Goal: Communication & Community: Answer question/provide support

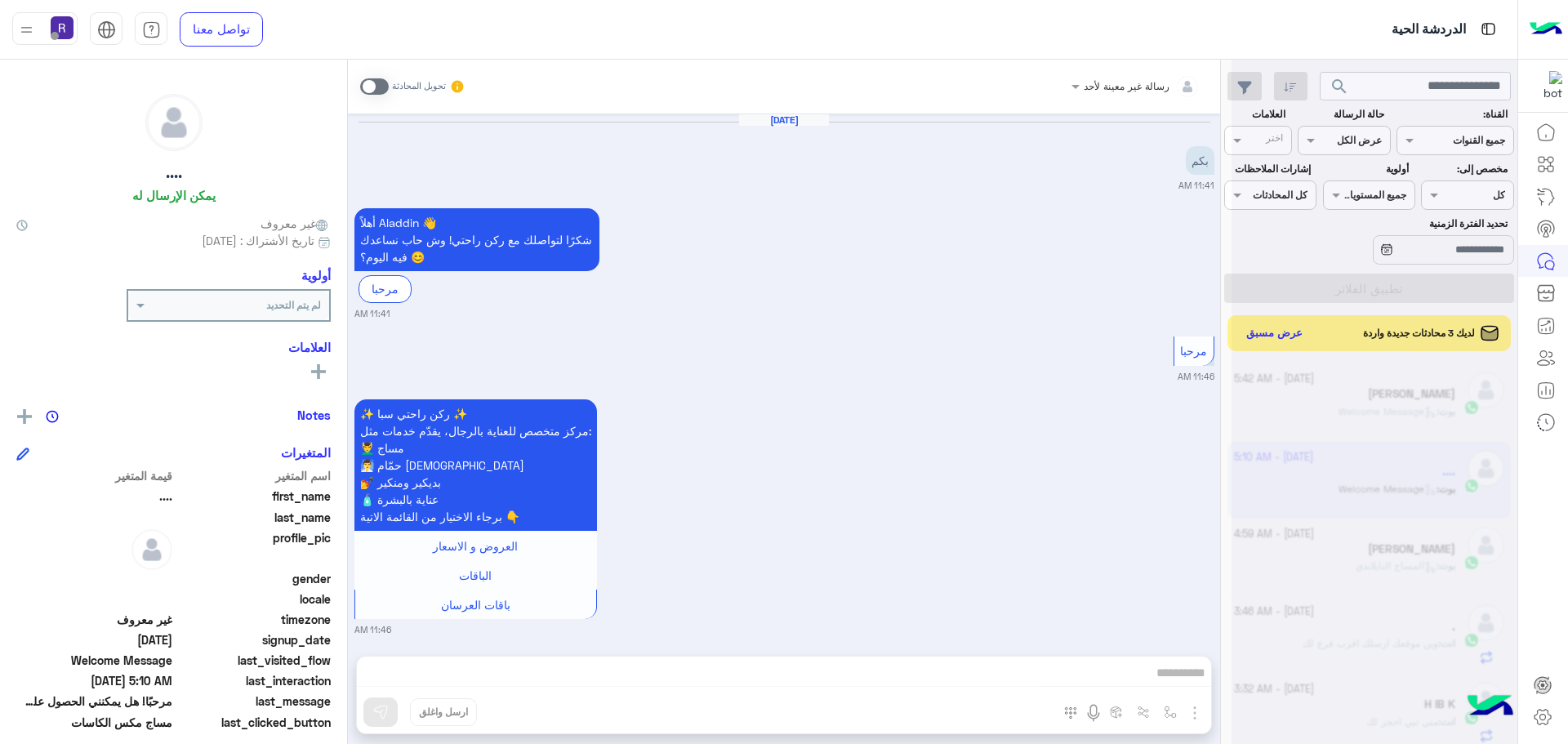
scroll to position [616, 0]
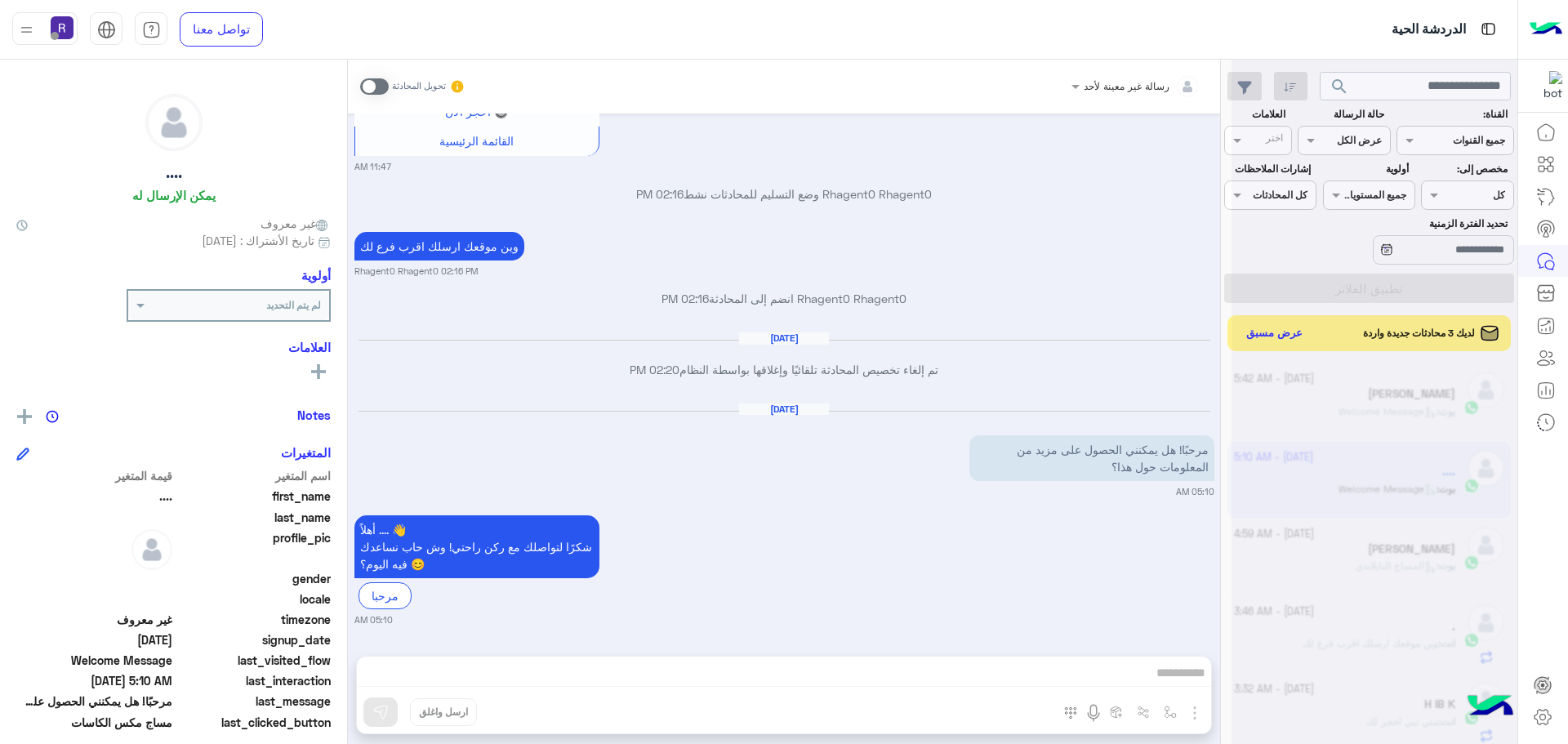
click at [1245, 329] on div at bounding box center [1374, 378] width 286 height 744
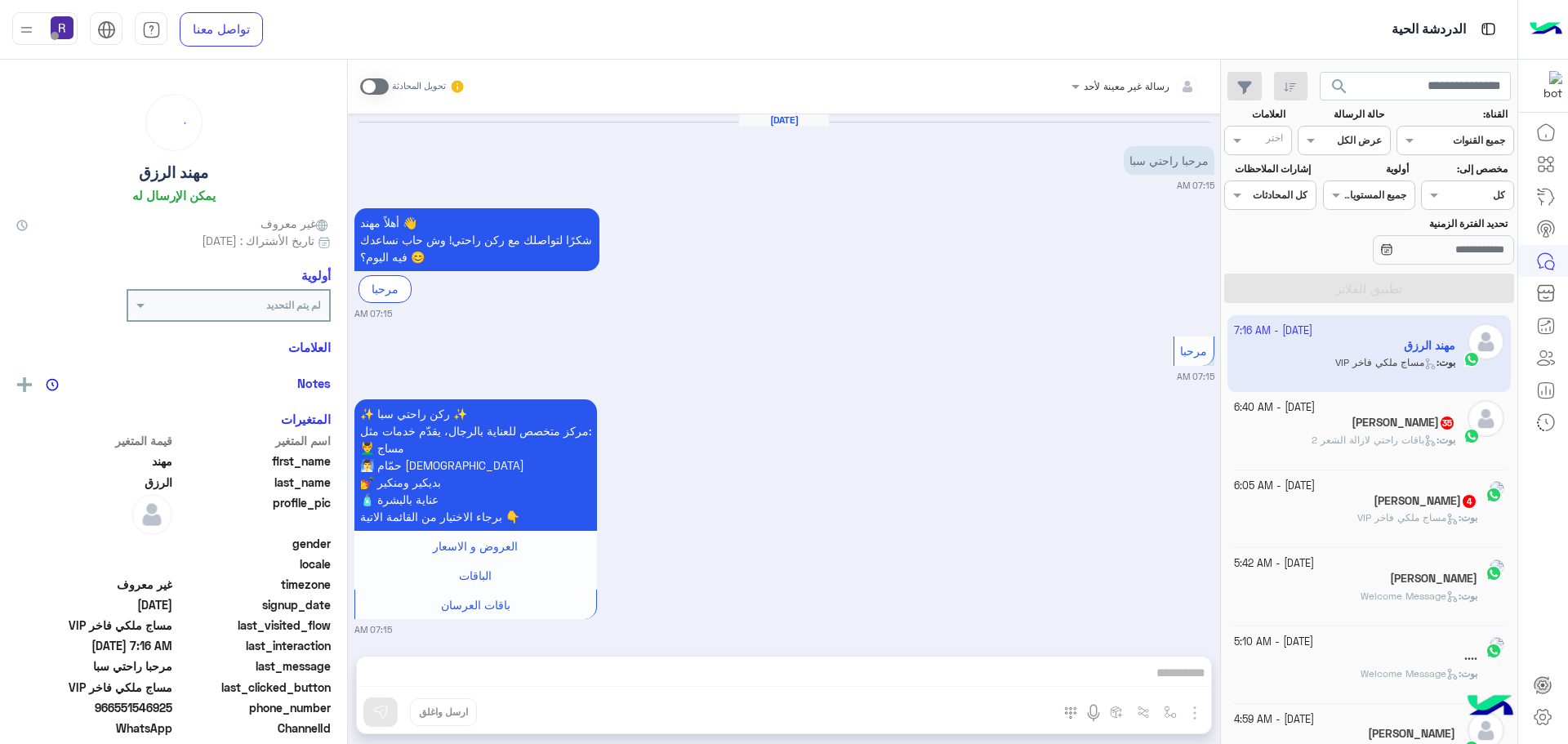
scroll to position [1018, 0]
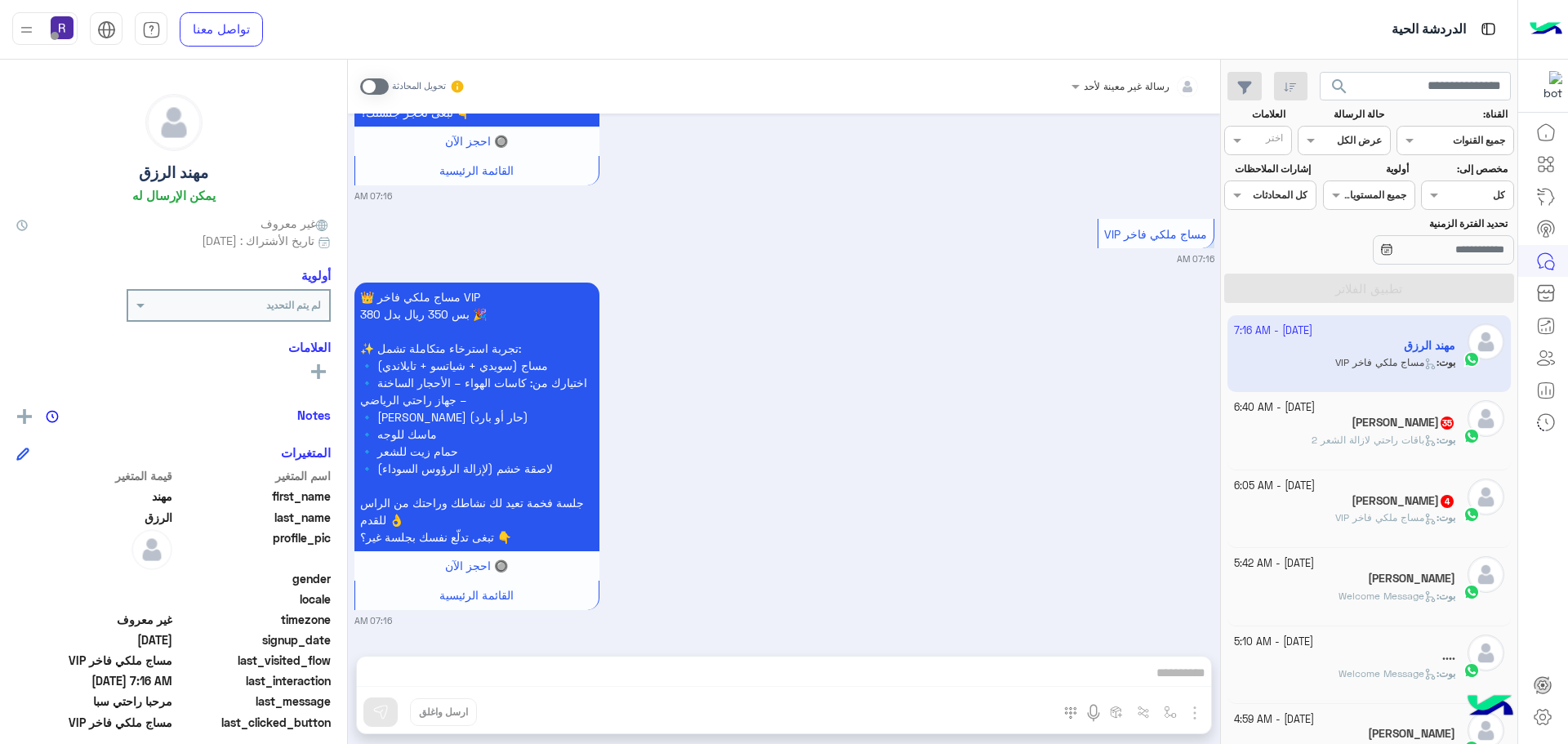
click at [1361, 413] on div "[DATE] - 6:40 AM" at bounding box center [1344, 408] width 222 height 15
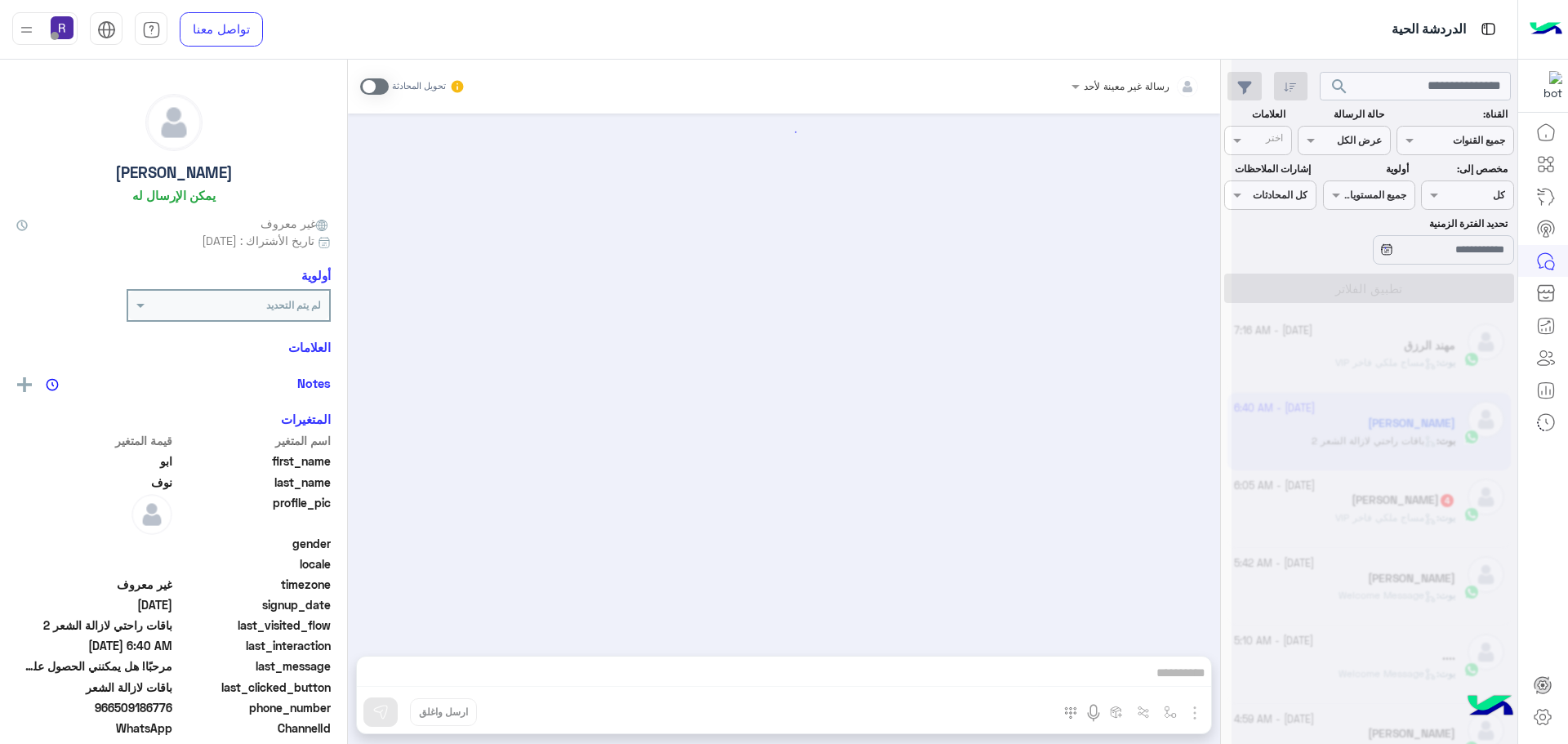
scroll to position [3245, 0]
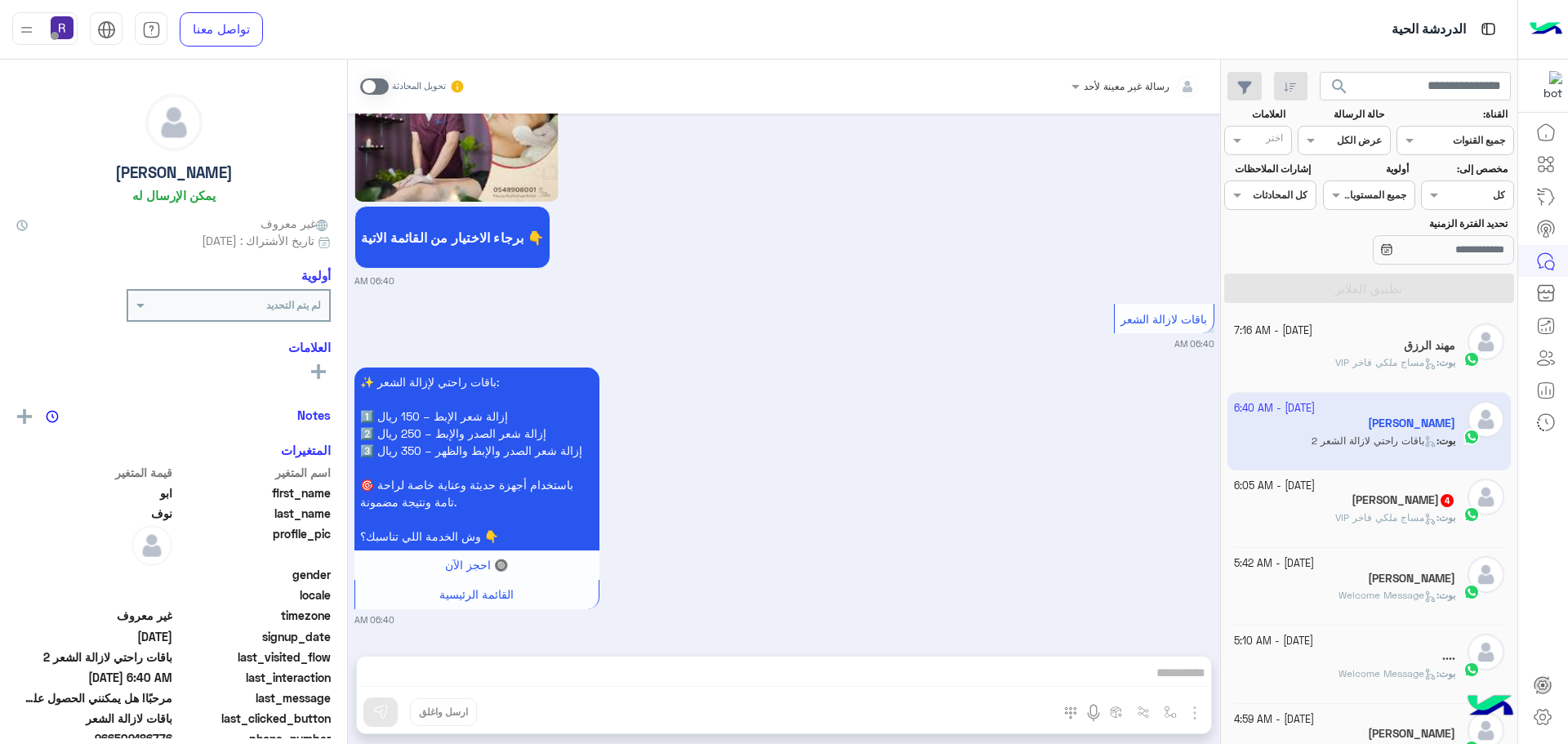
click at [1404, 561] on div "[DATE] - 5:42 AM" at bounding box center [1344, 563] width 222 height 15
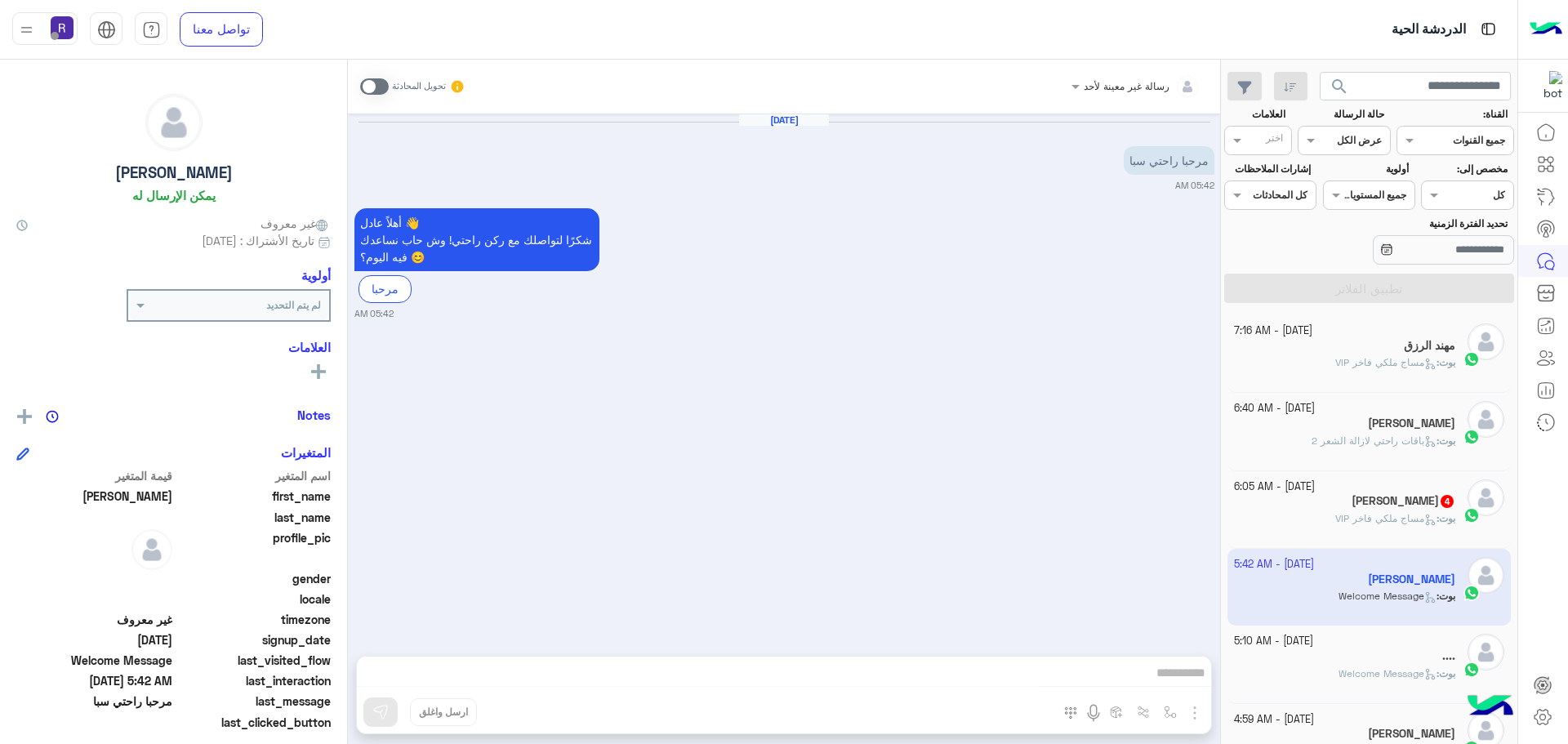
click at [1388, 518] on span "مساج ملكي فاخر VIP" at bounding box center [1386, 518] width 101 height 12
